Goal: Task Accomplishment & Management: Manage account settings

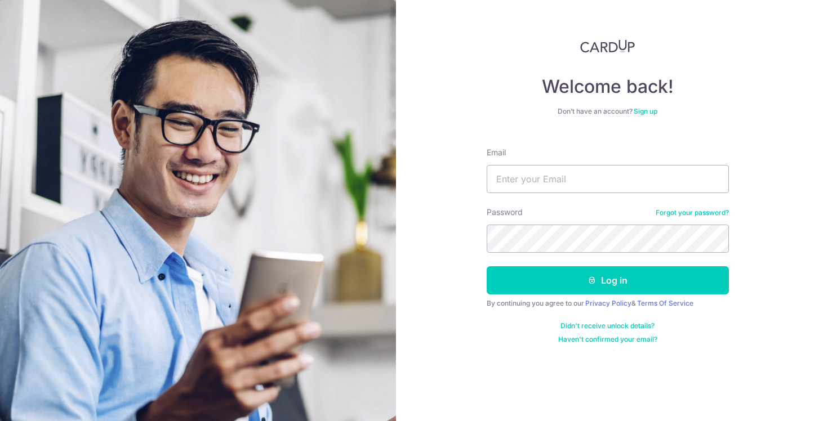
click at [656, 155] on div "Email" at bounding box center [607, 170] width 242 height 46
click at [546, 173] on input "Email" at bounding box center [607, 179] width 242 height 28
click at [574, 184] on input "Email" at bounding box center [607, 179] width 242 height 28
type input "youkeat@gmail.com"
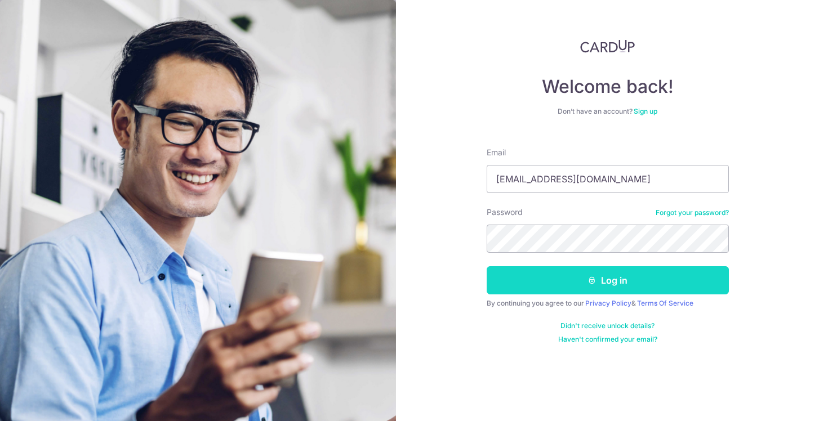
click at [531, 272] on button "Log in" at bounding box center [607, 280] width 242 height 28
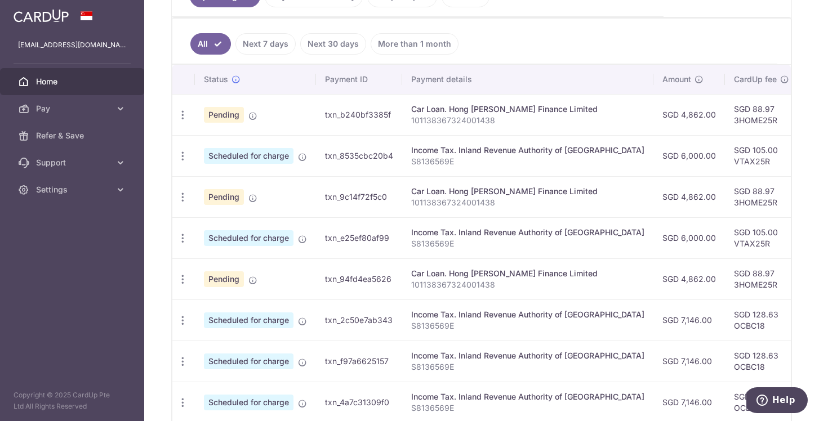
scroll to position [340, 0]
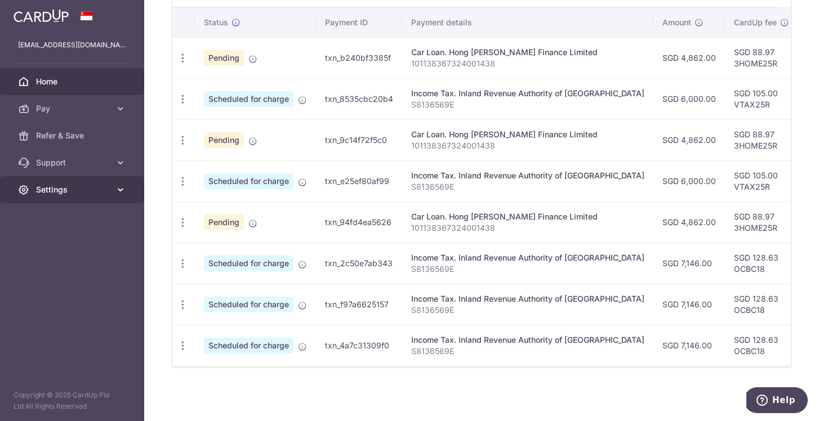
click at [84, 183] on link "Settings" at bounding box center [72, 189] width 144 height 27
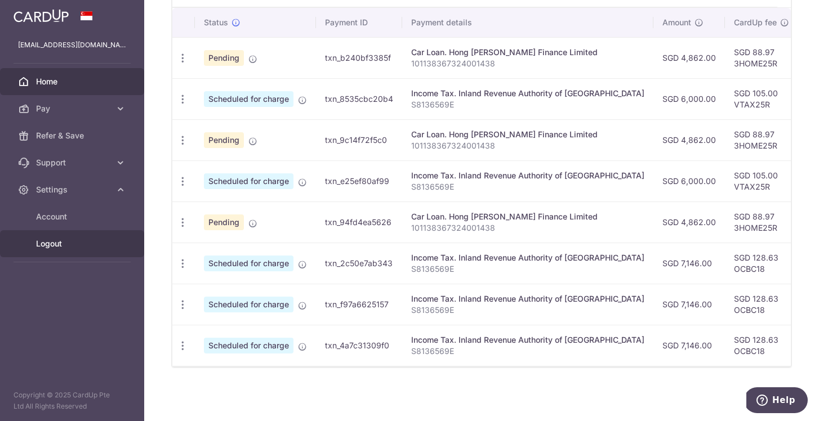
click at [54, 247] on span "Logout" at bounding box center [73, 243] width 74 height 11
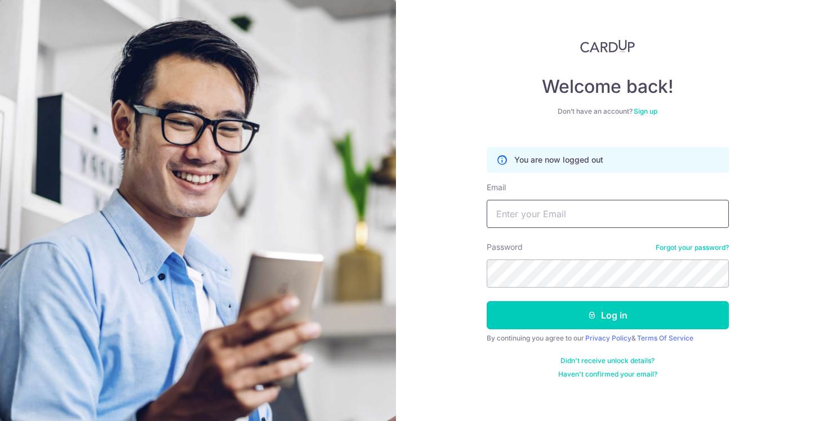
click at [533, 218] on input "Email" at bounding box center [607, 214] width 242 height 28
type input "["
type input "[EMAIL_ADDRESS][DOMAIN_NAME]"
click at [486, 301] on button "Log in" at bounding box center [607, 315] width 242 height 28
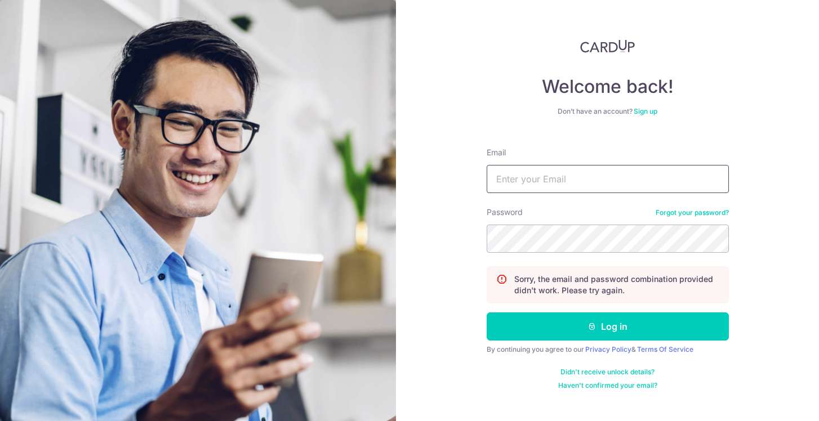
click at [585, 176] on input "Email" at bounding box center [607, 179] width 242 height 28
type input "[EMAIL_ADDRESS][DOMAIN_NAME]"
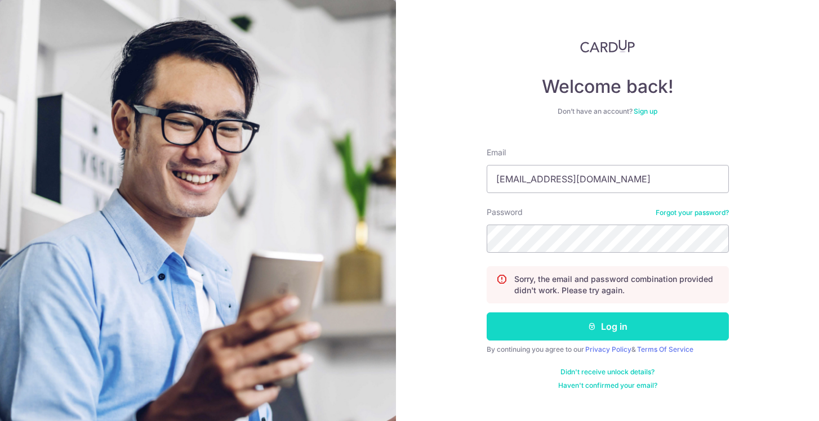
click at [553, 335] on button "Log in" at bounding box center [607, 326] width 242 height 28
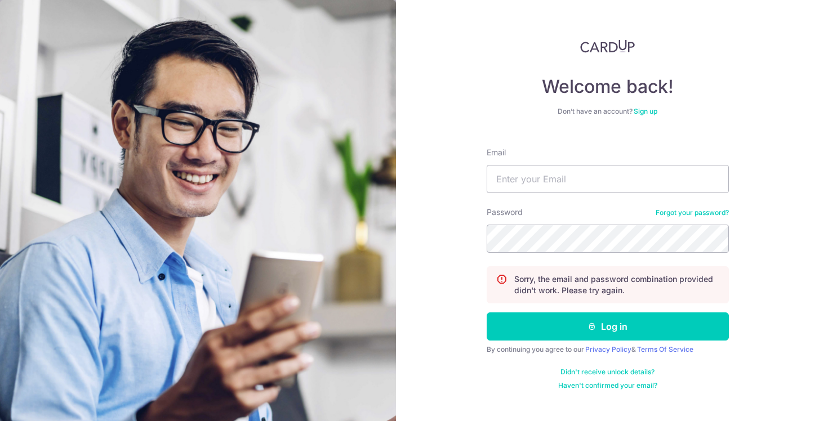
click at [693, 214] on link "Forgot your password?" at bounding box center [691, 212] width 73 height 9
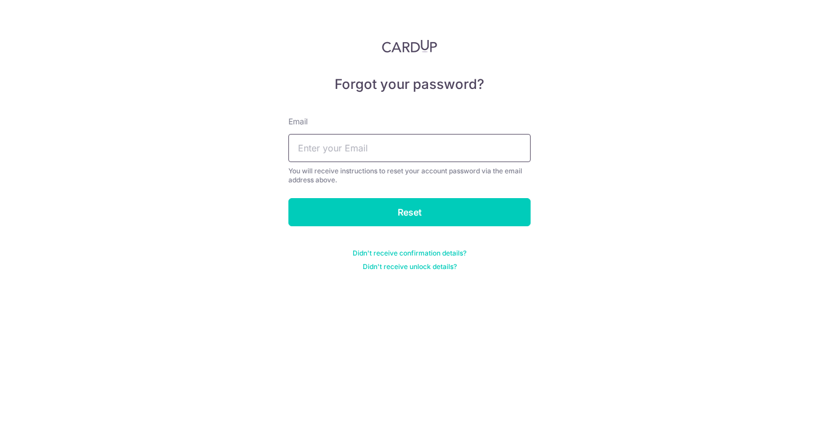
click at [369, 145] on input "text" at bounding box center [409, 148] width 242 height 28
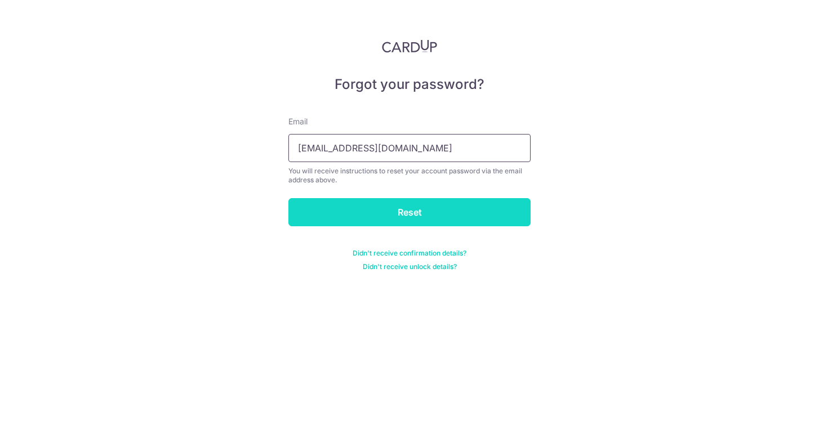
type input "[EMAIL_ADDRESS][DOMAIN_NAME]"
click at [388, 200] on input "Reset" at bounding box center [409, 212] width 242 height 28
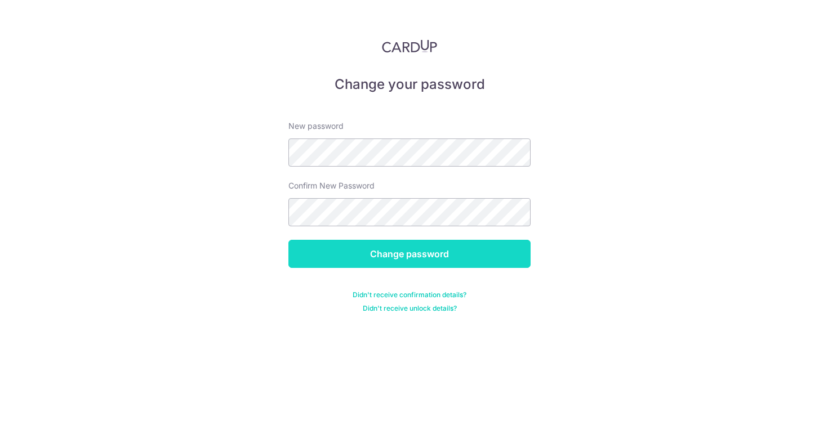
click at [295, 267] on input "Change password" at bounding box center [409, 254] width 242 height 28
